Goal: Information Seeking & Learning: Learn about a topic

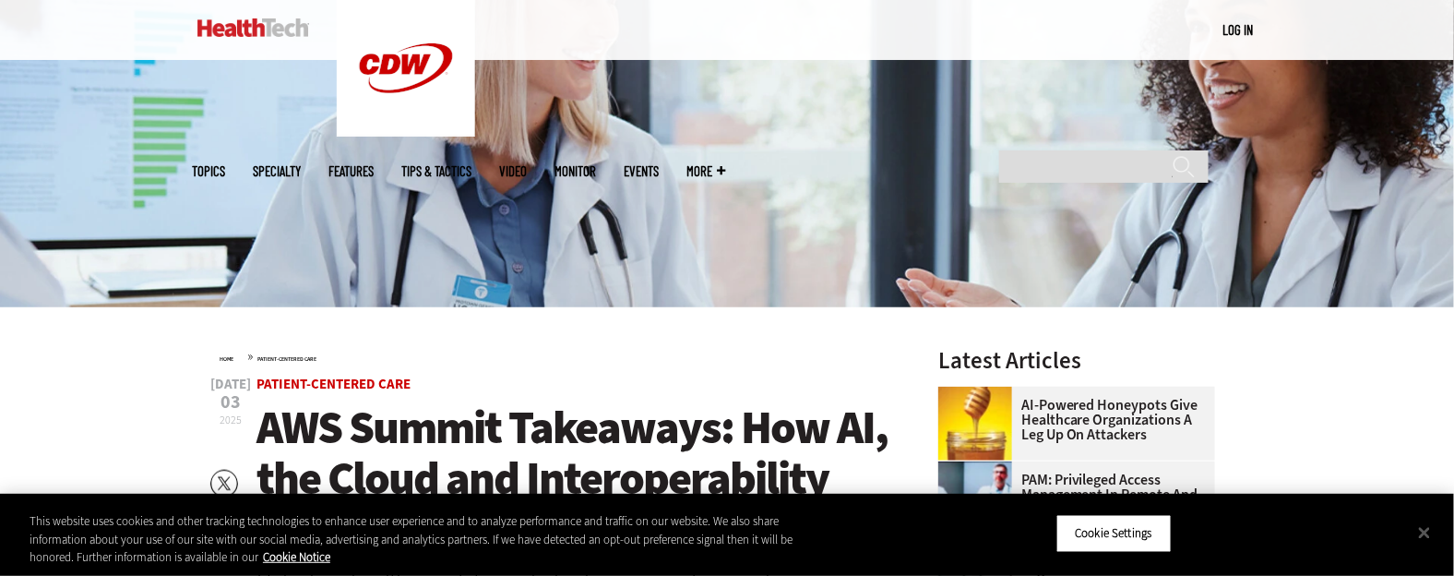
scroll to position [369, 0]
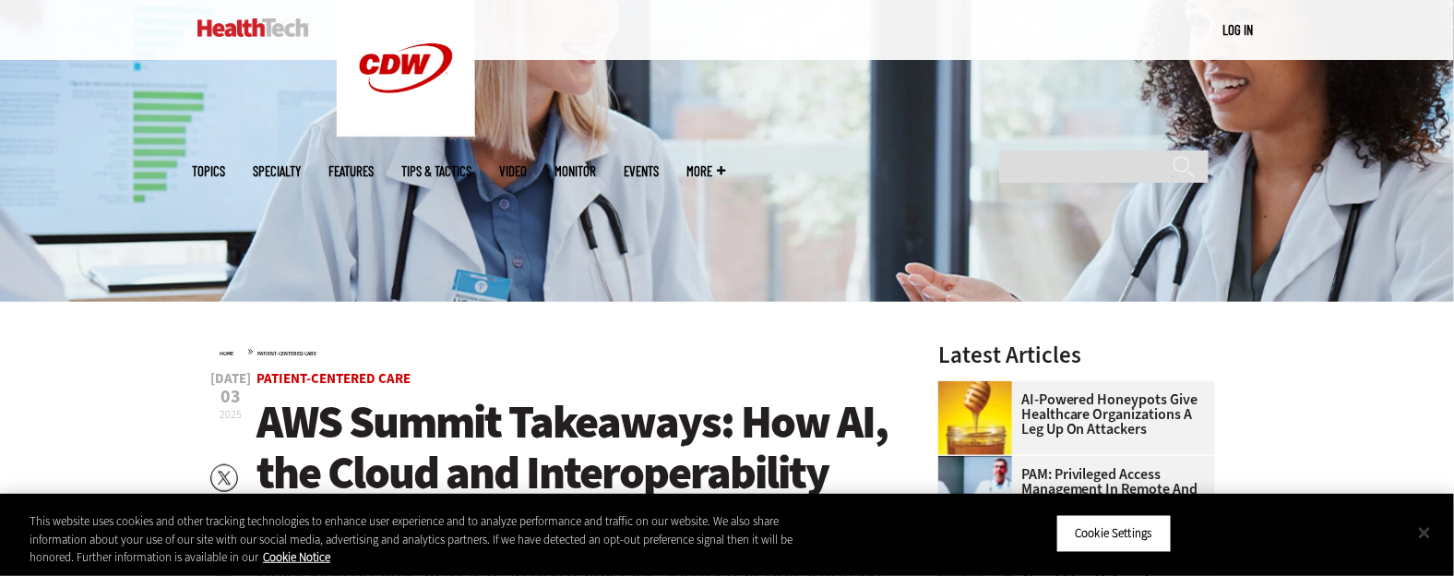
click at [1425, 539] on button "Close" at bounding box center [1424, 532] width 41 height 41
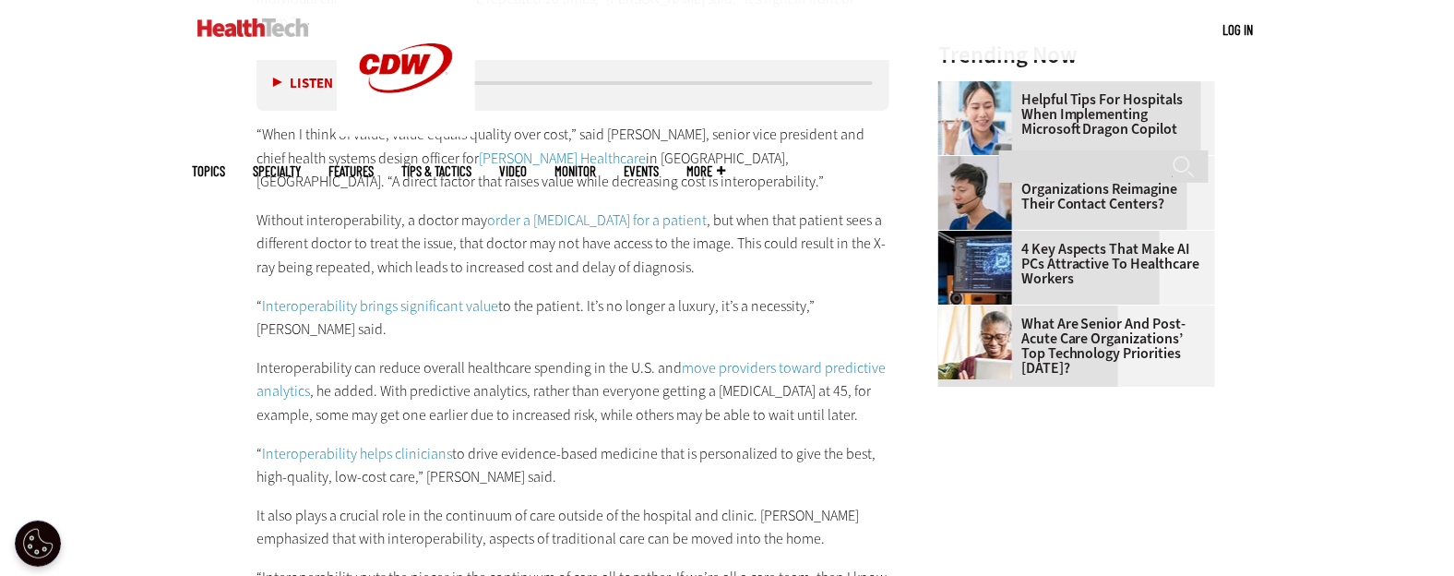
scroll to position [2213, 0]
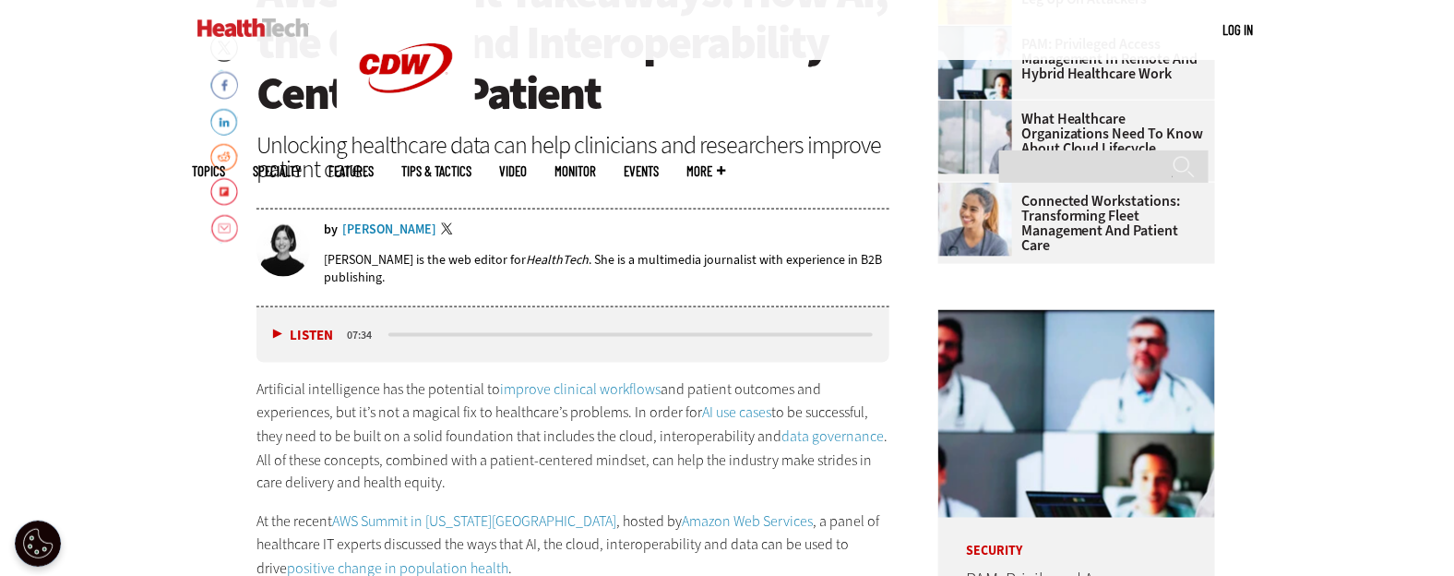
scroll to position [922, 0]
